Goal: Navigation & Orientation: Understand site structure

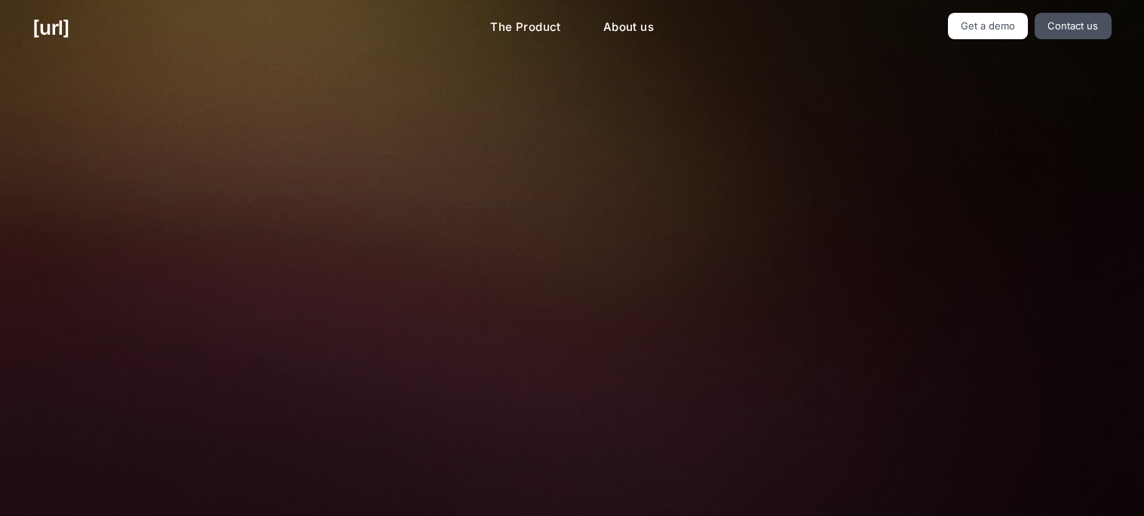
click at [712, 51] on div "[URL] The Product About us Get a demo Contact us" at bounding box center [572, 28] width 1144 height 56
click at [636, 26] on link "About us" at bounding box center [628, 27] width 75 height 29
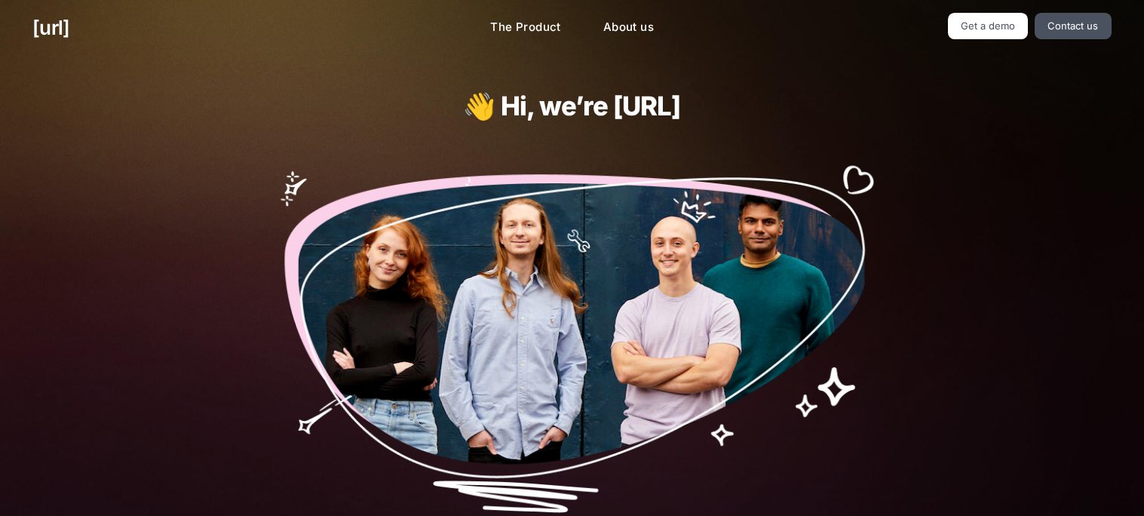
click at [860, 368] on img at bounding box center [572, 332] width 614 height 360
click at [520, 25] on link "The Product" at bounding box center [525, 27] width 95 height 29
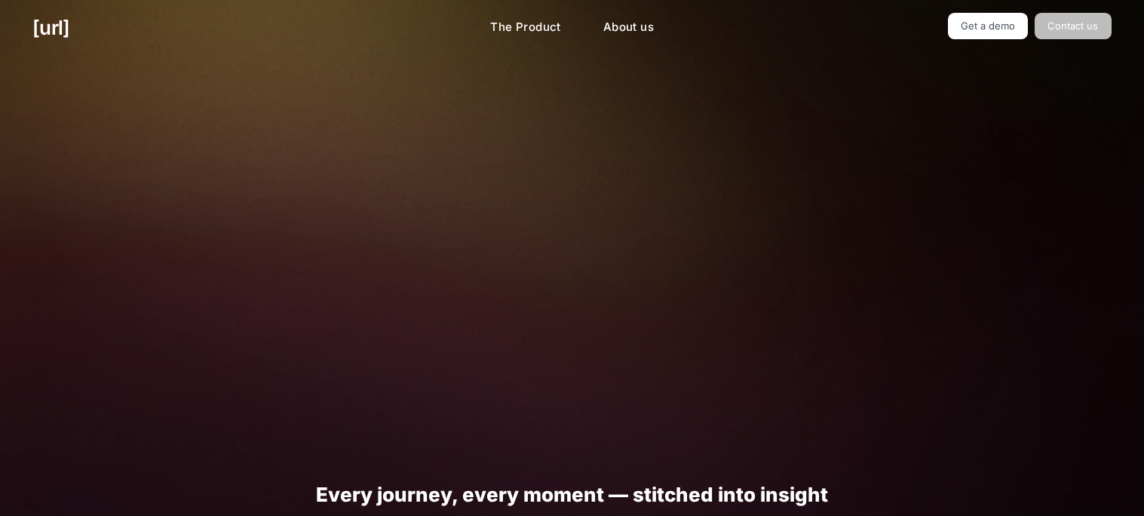
click at [1099, 32] on link "Contact us" at bounding box center [1072, 26] width 77 height 26
